Goal: Task Accomplishment & Management: Complete application form

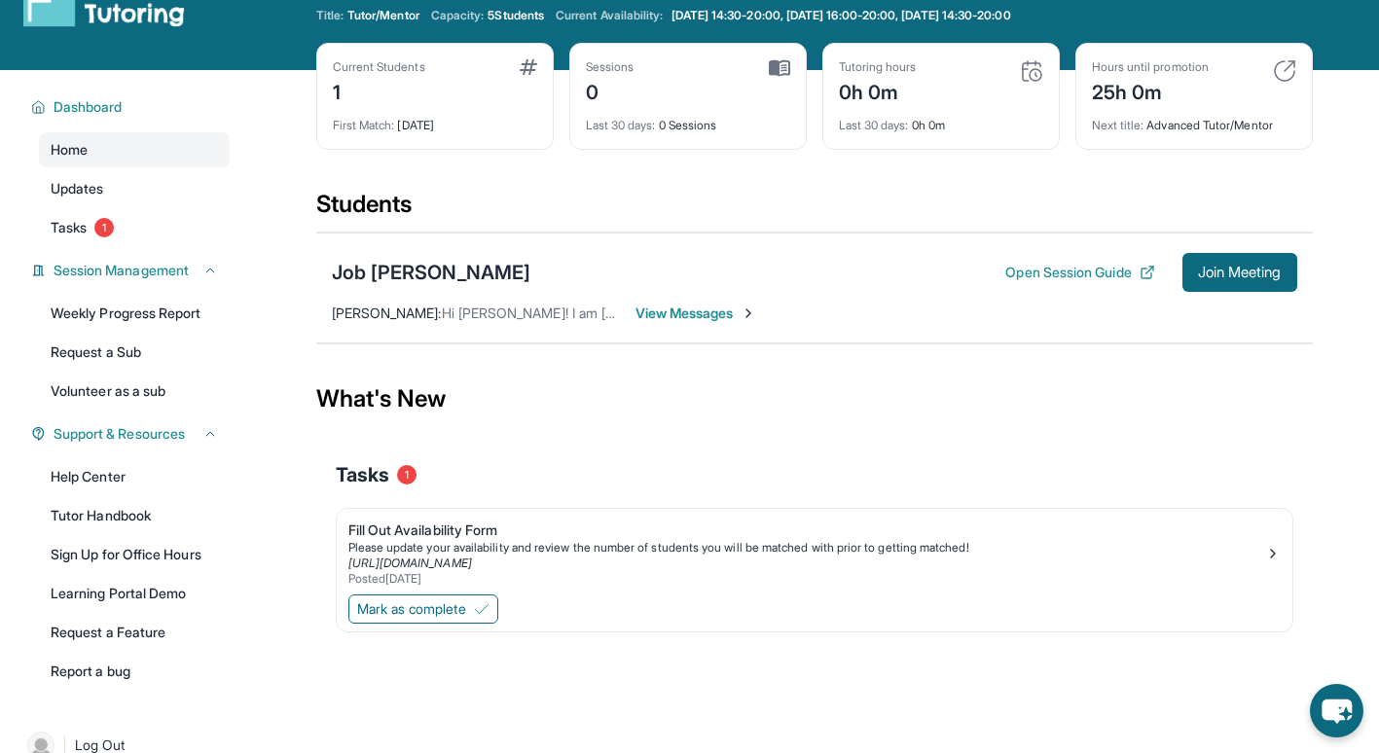
scroll to position [58, 0]
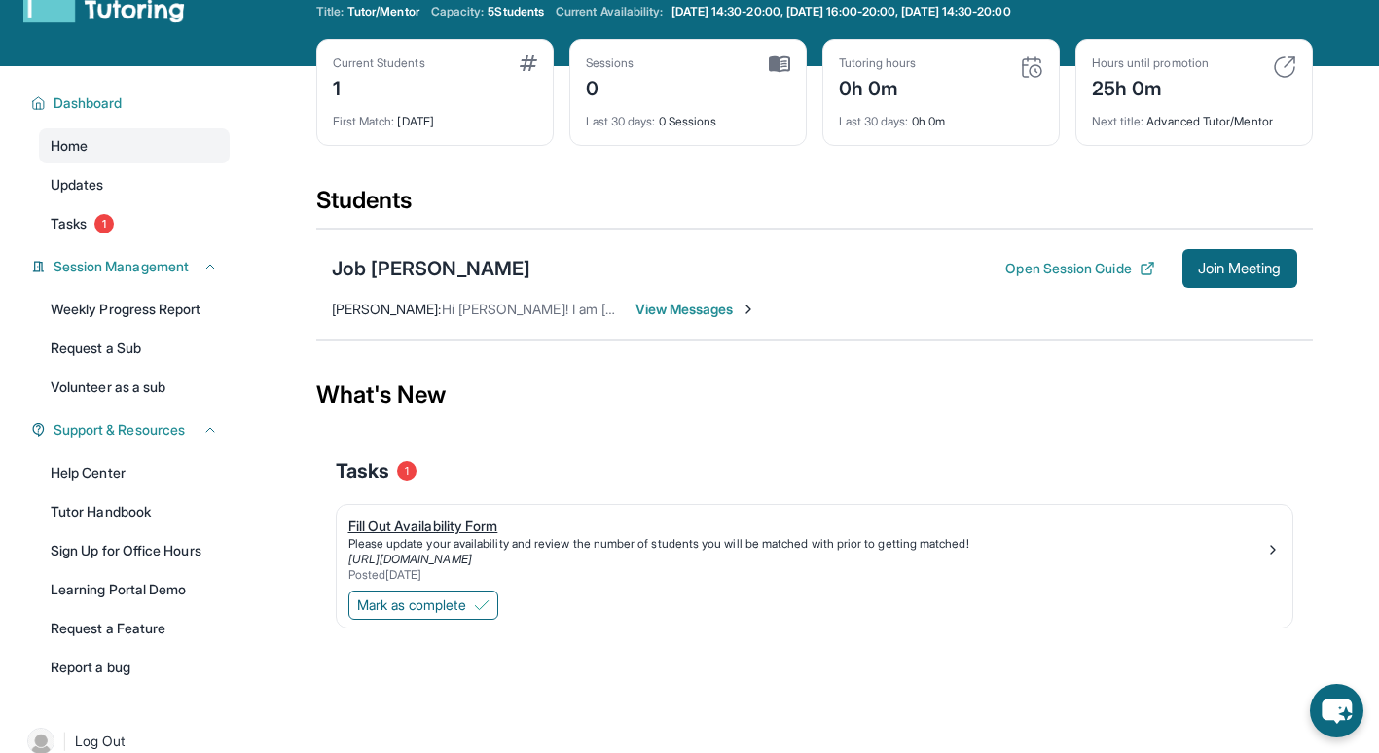
click at [413, 515] on link "Fill Out Availability Form Please update your availability and review the numbe…" at bounding box center [815, 546] width 956 height 82
click at [466, 608] on span "Mark as complete" at bounding box center [411, 605] width 109 height 19
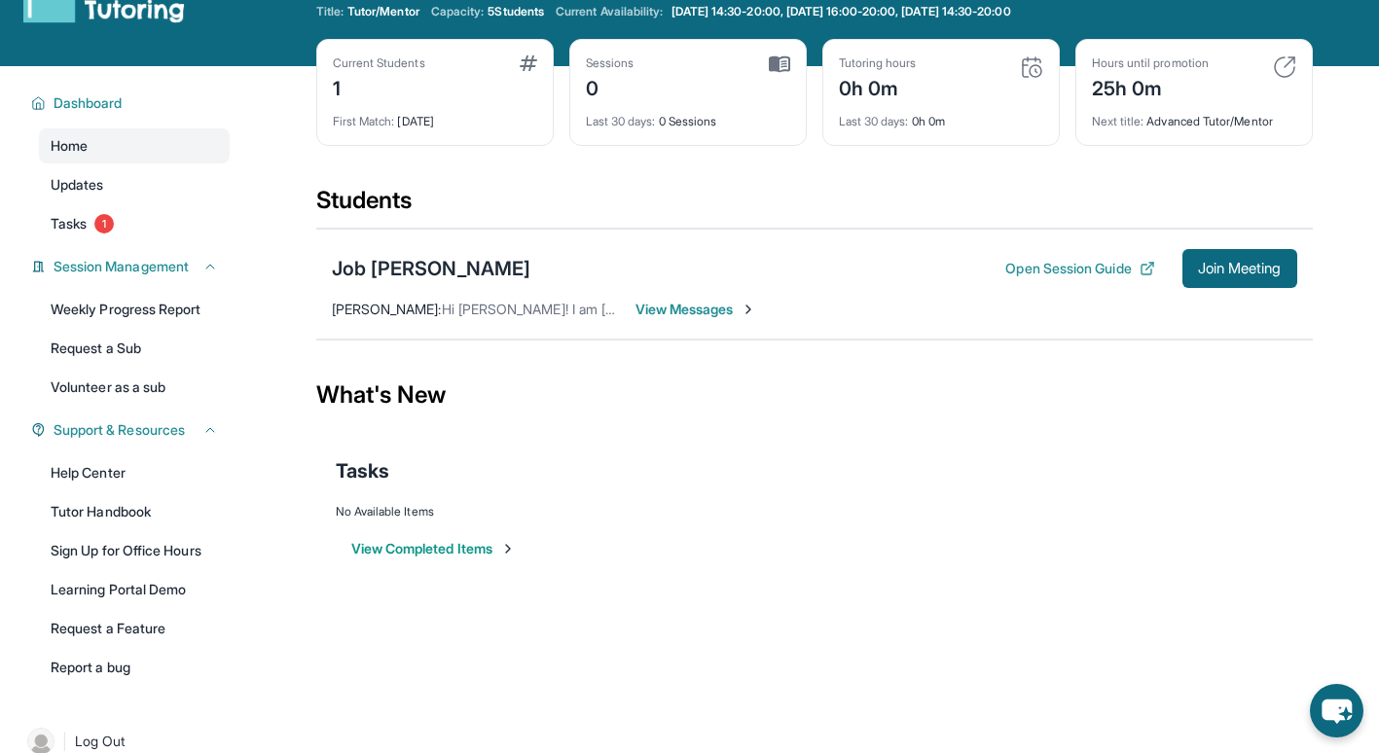
scroll to position [0, 0]
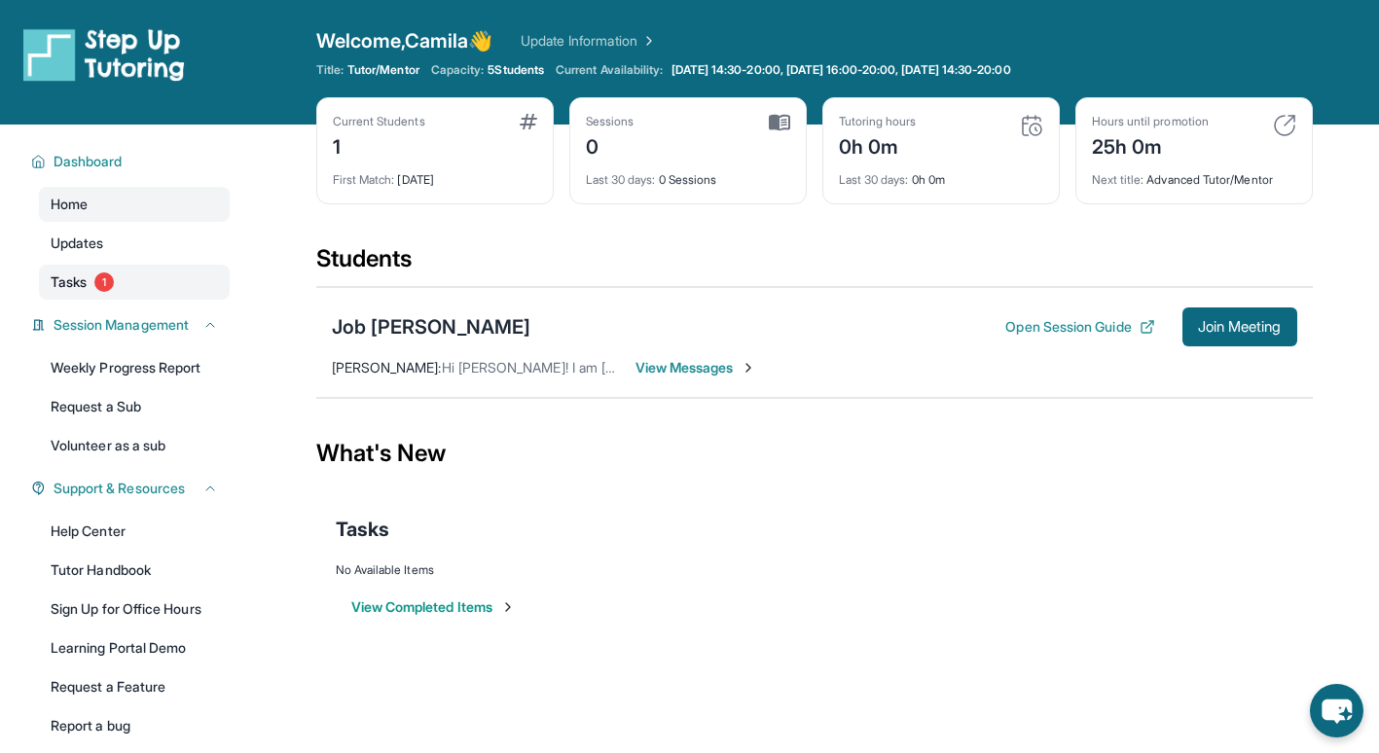
click at [125, 280] on link "Tasks 1" at bounding box center [134, 282] width 191 height 35
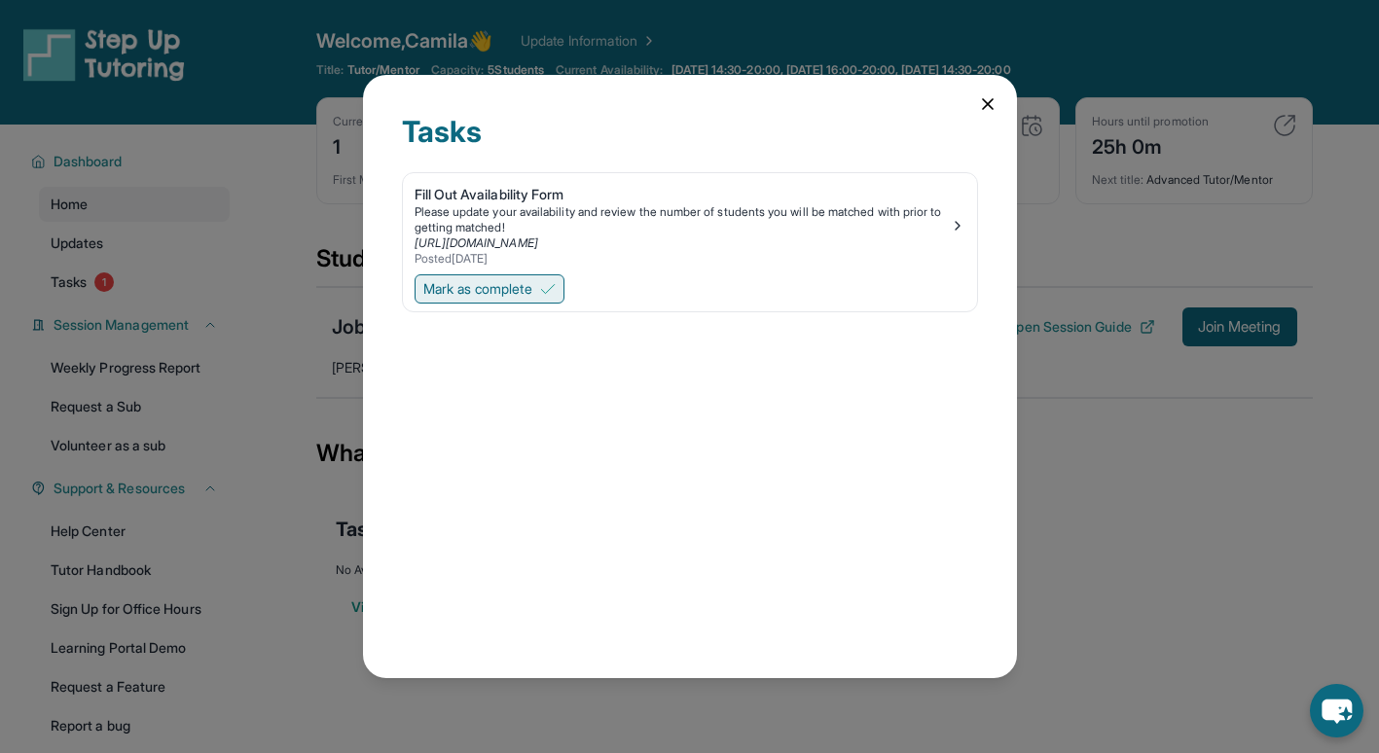
click at [465, 288] on span "Mark as complete" at bounding box center [477, 288] width 109 height 19
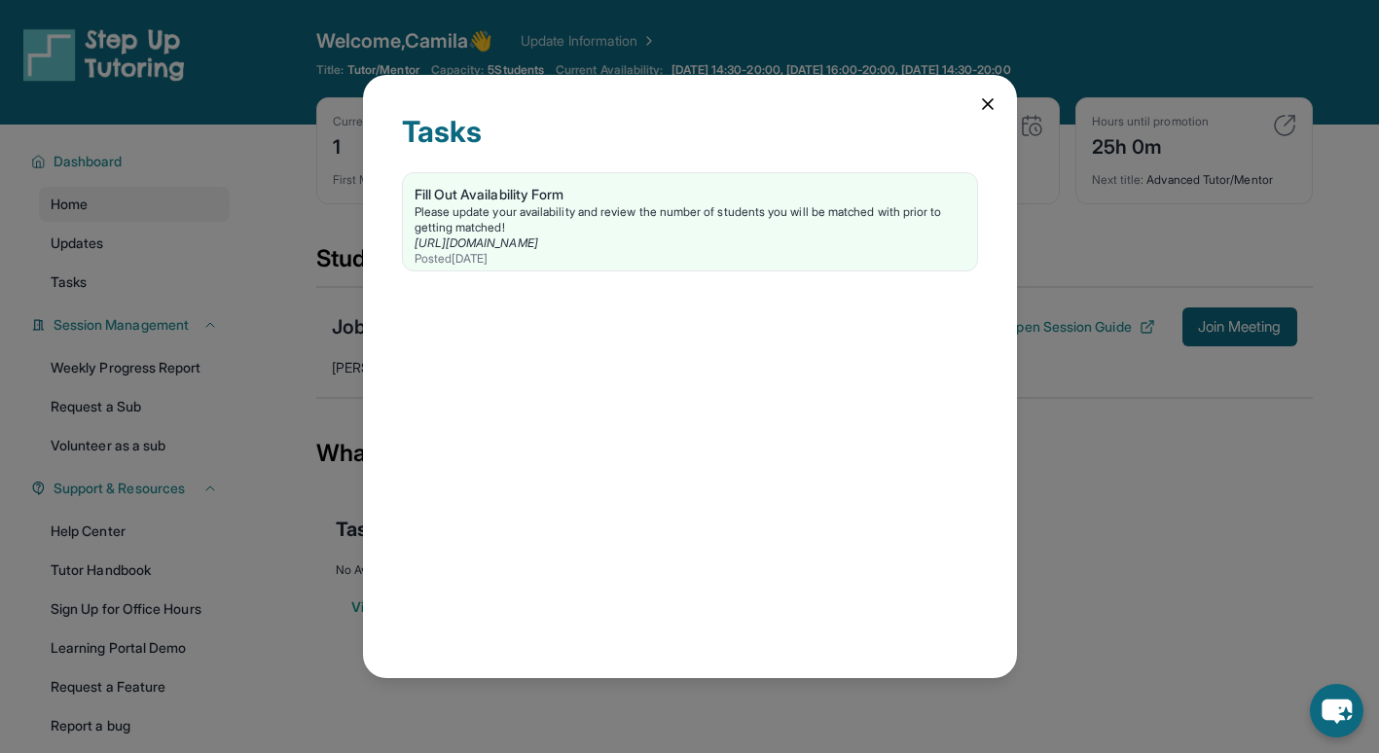
click at [983, 105] on icon at bounding box center [987, 103] width 19 height 19
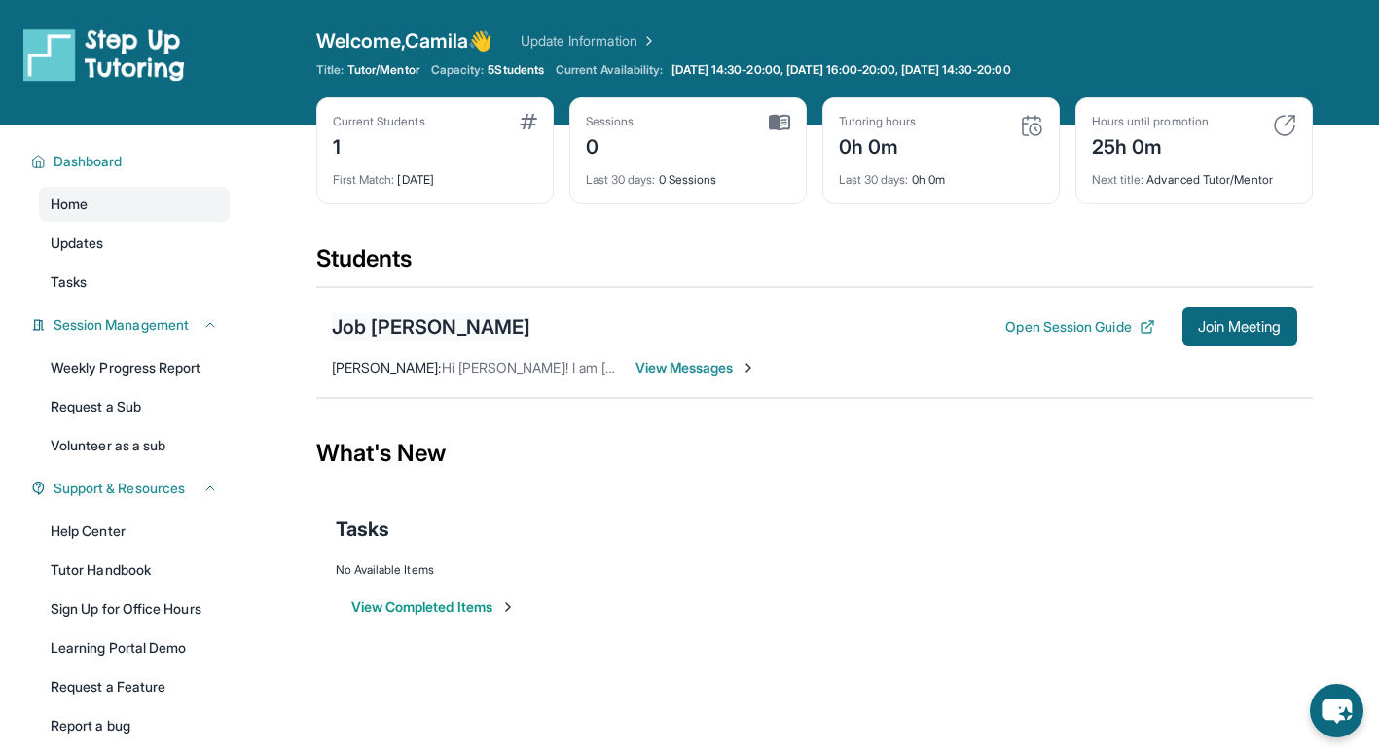
click at [392, 321] on div "Job [PERSON_NAME]" at bounding box center [432, 326] width 200 height 27
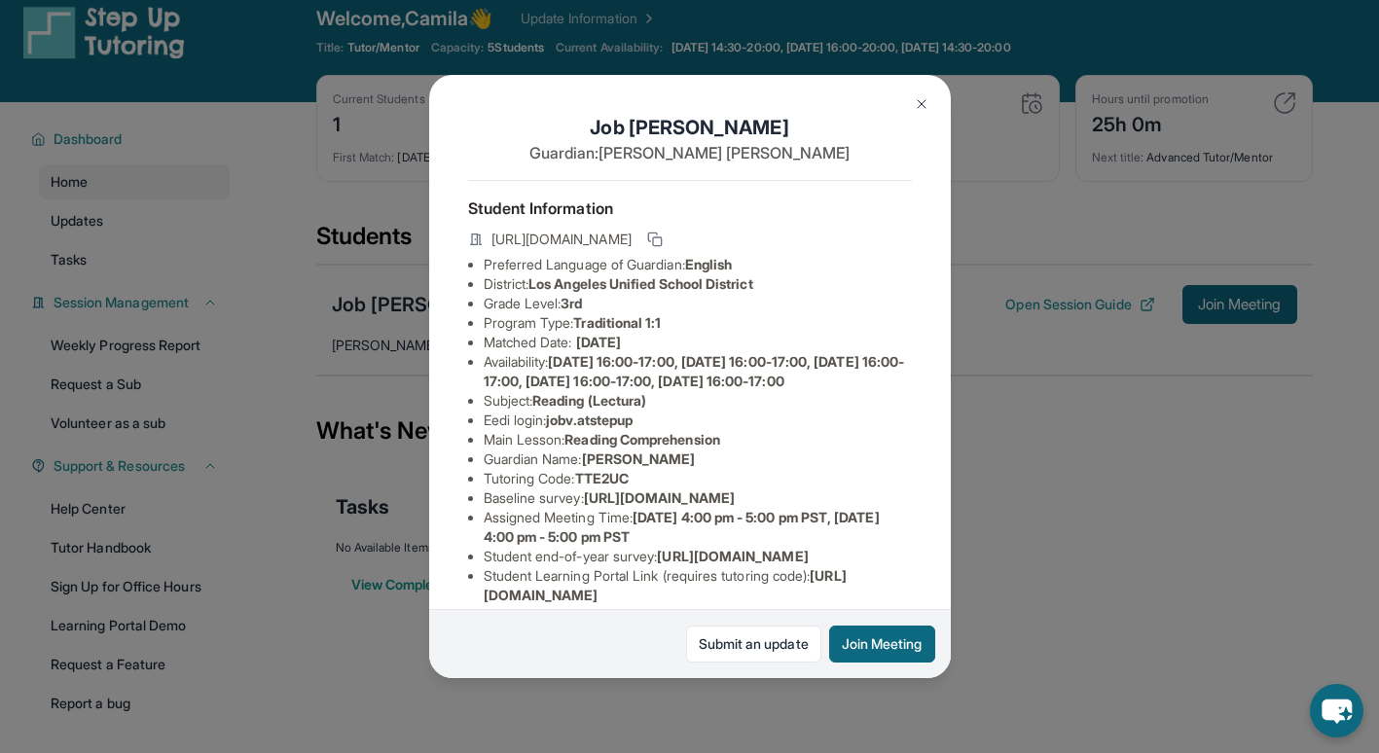
scroll to position [21, 0]
click at [924, 102] on img at bounding box center [922, 104] width 16 height 16
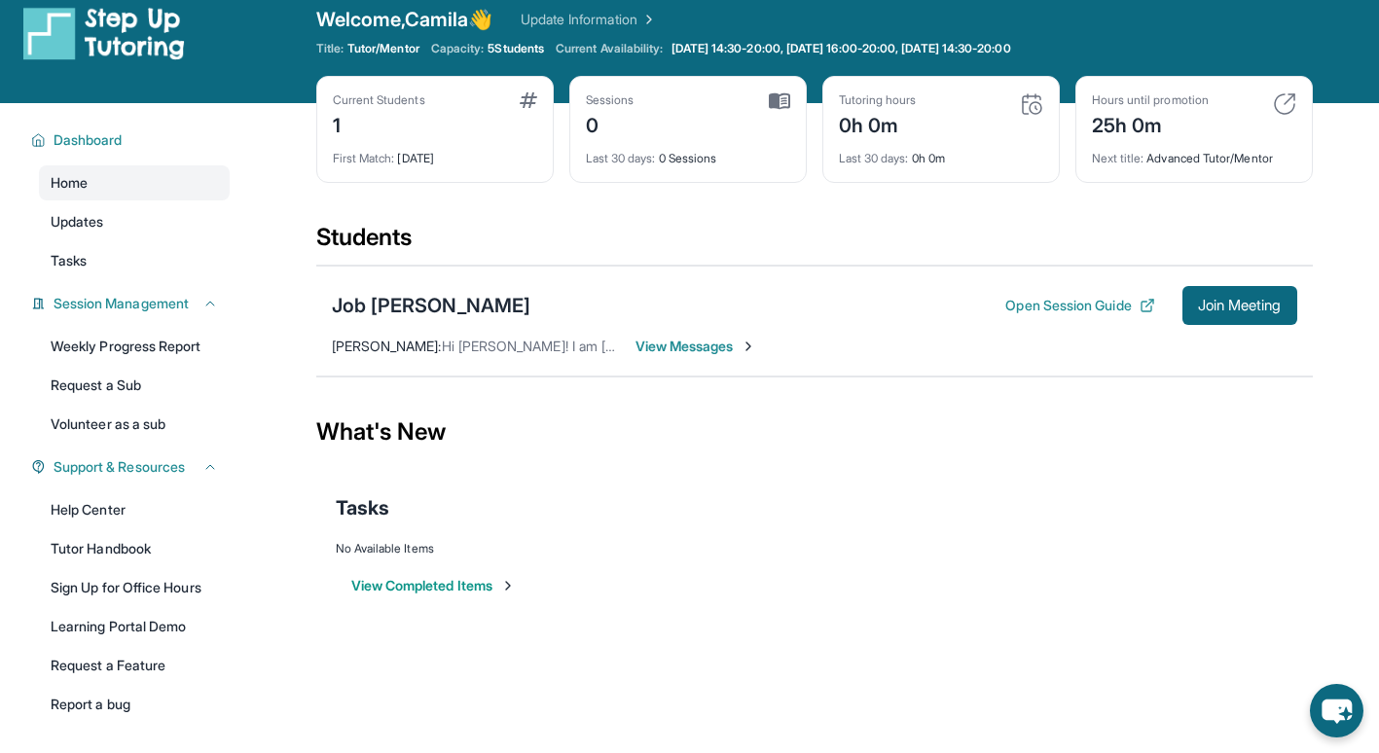
click at [712, 346] on span "View Messages" at bounding box center [697, 346] width 122 height 19
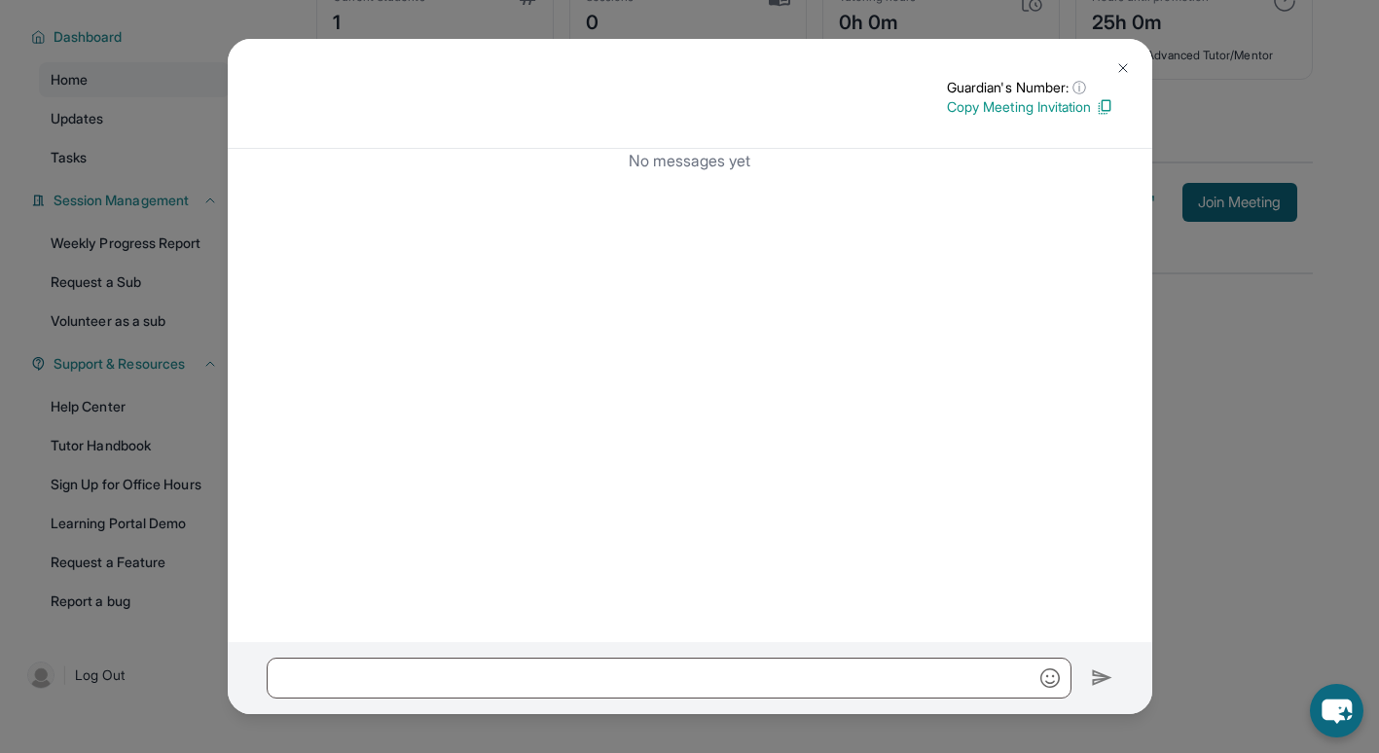
scroll to position [0, 0]
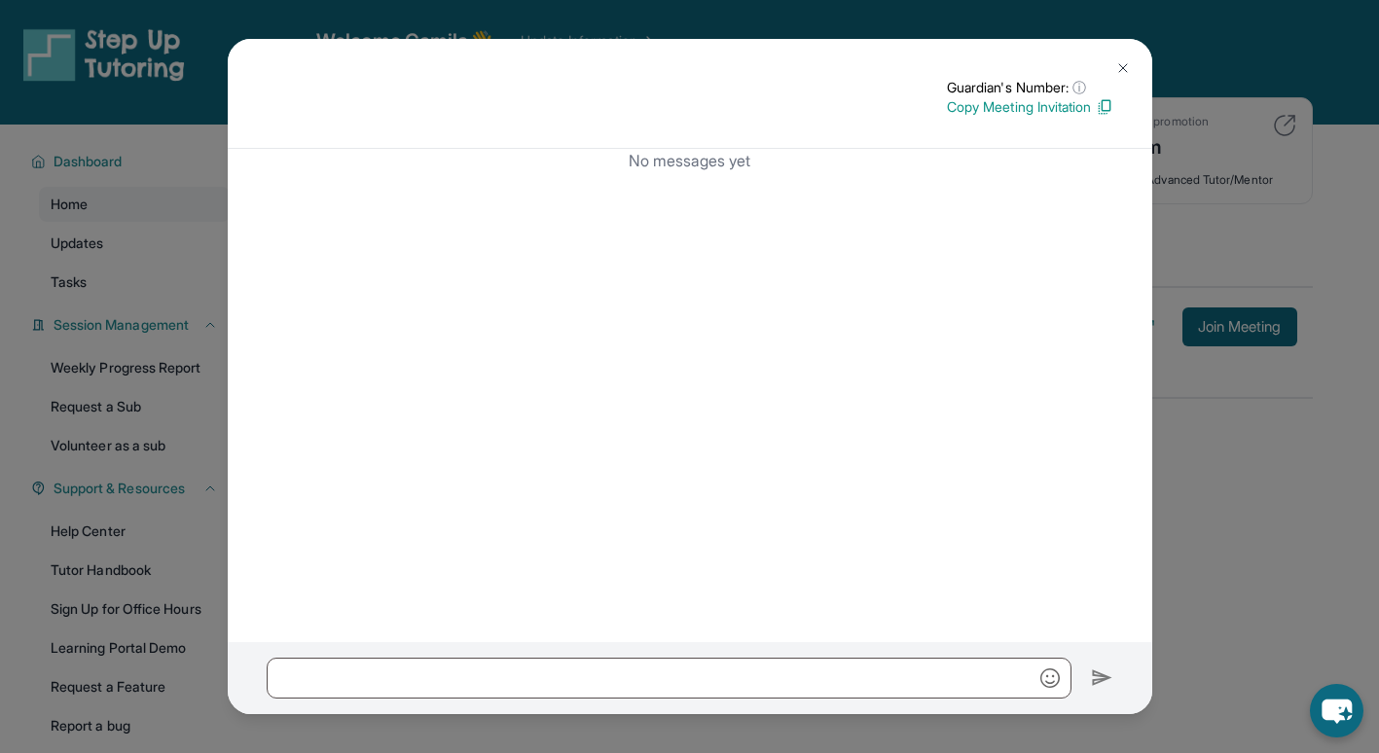
click at [1123, 60] on img at bounding box center [1123, 68] width 16 height 16
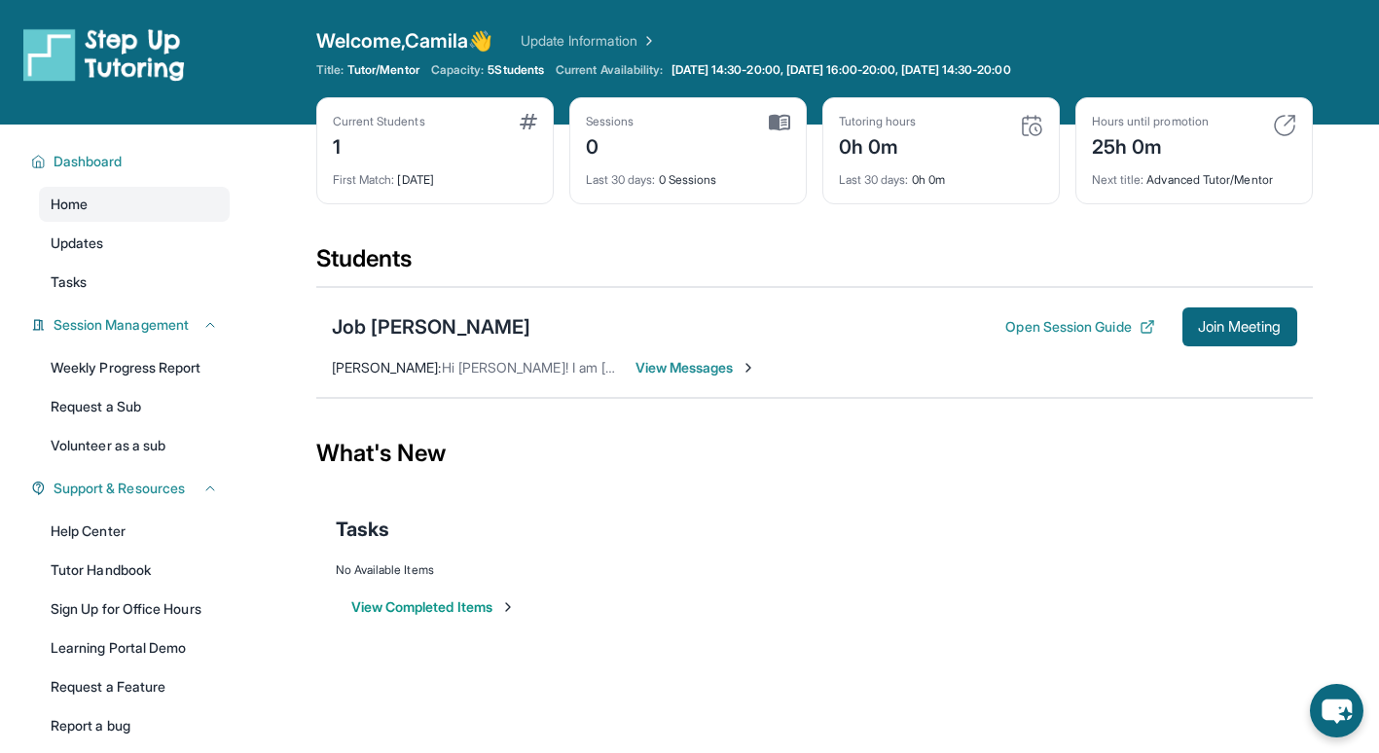
drag, startPoint x: 452, startPoint y: 147, endPoint x: 411, endPoint y: 148, distance: 40.9
click at [452, 147] on div "Current Students 1" at bounding box center [435, 137] width 204 height 47
click at [74, 152] on span "Dashboard" at bounding box center [88, 161] width 69 height 19
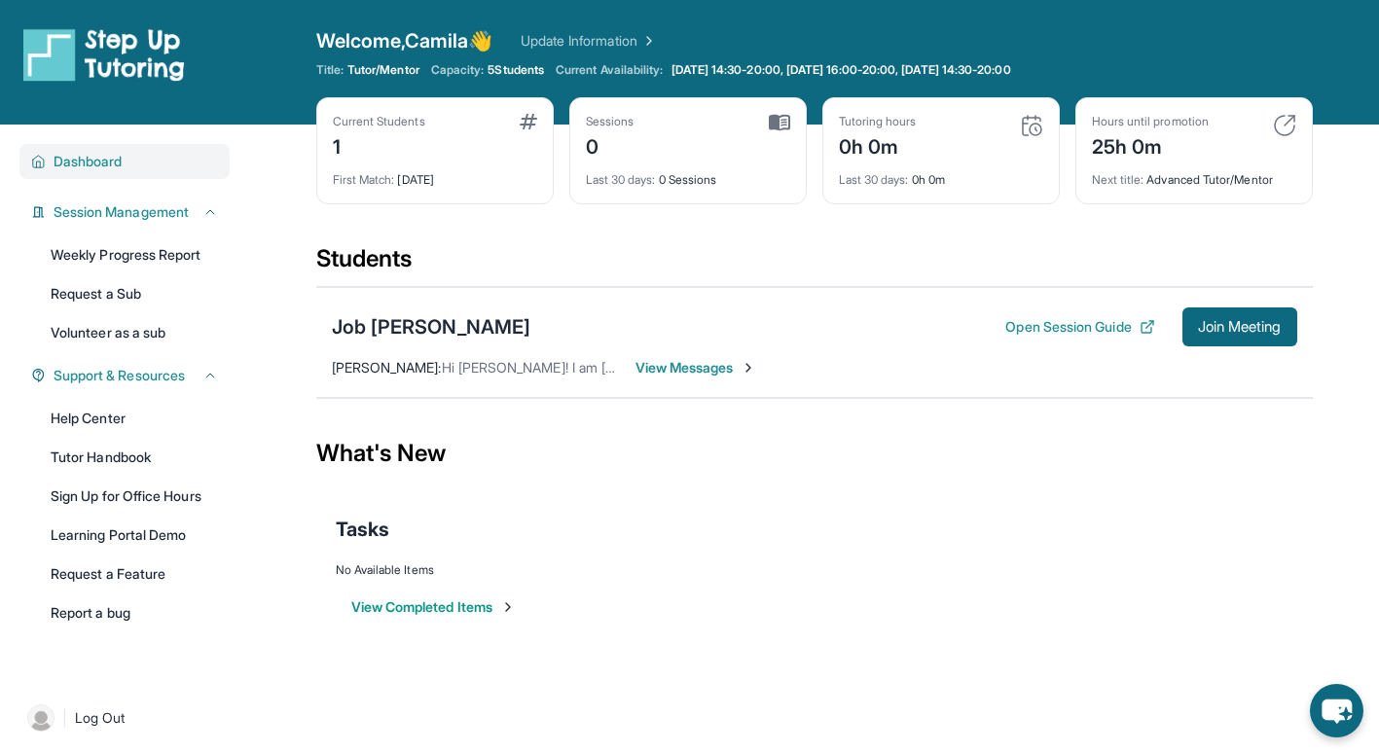
click at [87, 163] on span "Dashboard" at bounding box center [88, 161] width 69 height 19
